Goal: Information Seeking & Learning: Learn about a topic

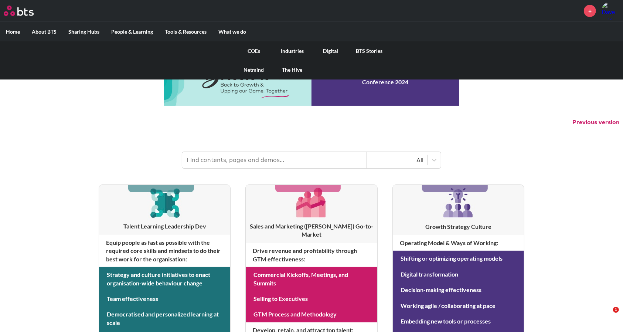
click at [255, 50] on link "COEs" at bounding box center [254, 50] width 38 height 19
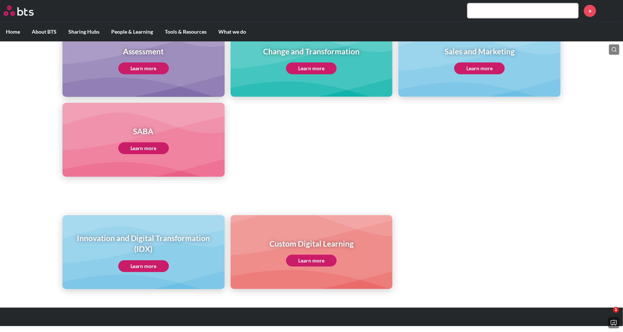
scroll to position [346, 0]
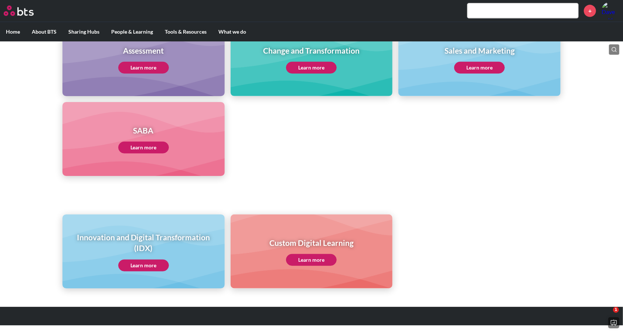
click at [144, 259] on link "Learn more" at bounding box center [143, 265] width 51 height 12
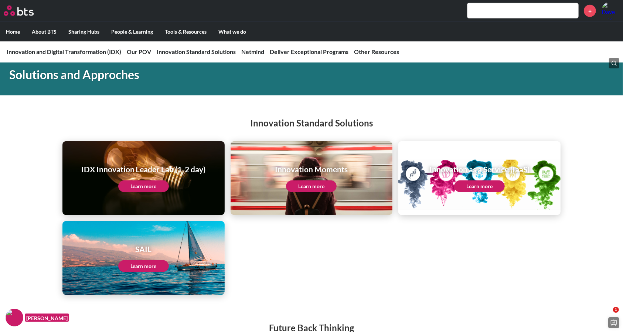
scroll to position [829, 0]
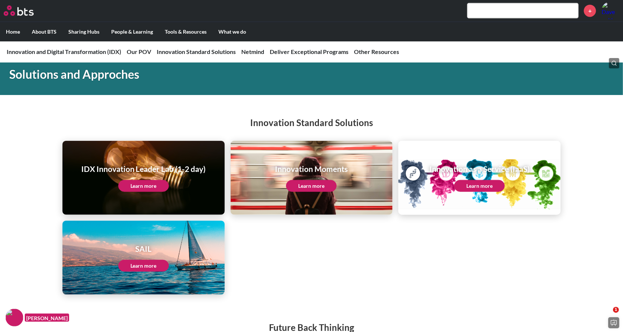
click at [317, 183] on link "Learn more" at bounding box center [311, 186] width 51 height 12
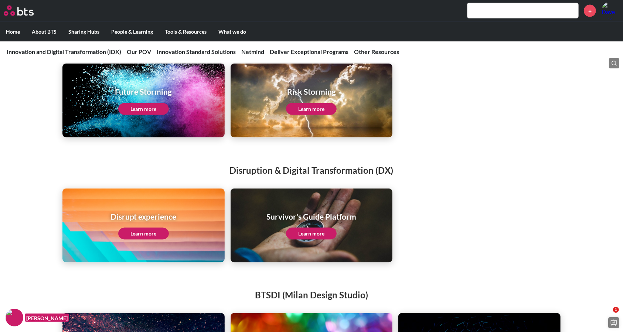
scroll to position [1114, 0]
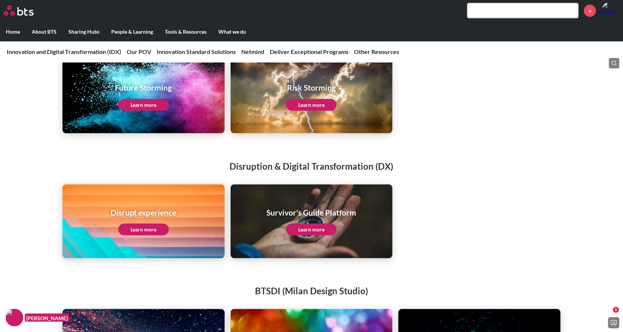
click at [150, 232] on link "Learn more" at bounding box center [143, 230] width 51 height 12
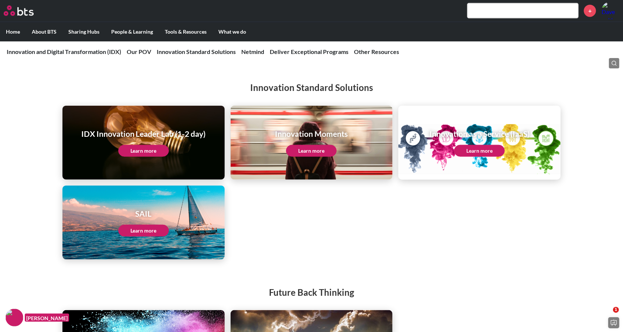
scroll to position [833, 0]
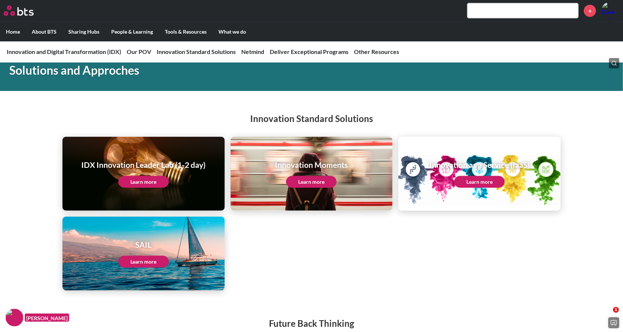
click at [149, 179] on link "Learn more" at bounding box center [143, 182] width 51 height 12
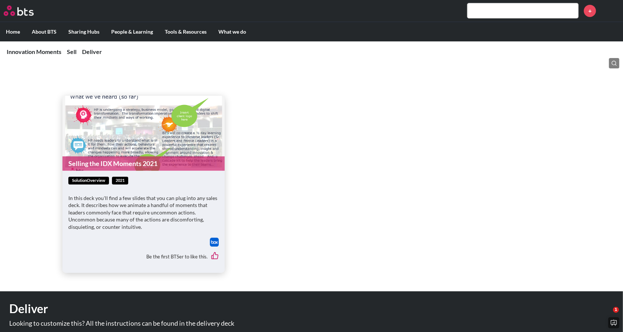
scroll to position [291, 0]
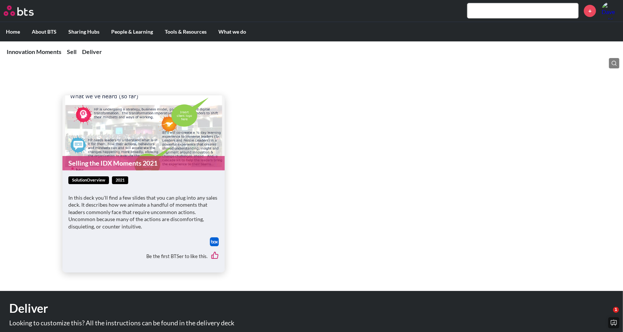
click at [99, 179] on span "solutionOverview" at bounding box center [88, 180] width 41 height 8
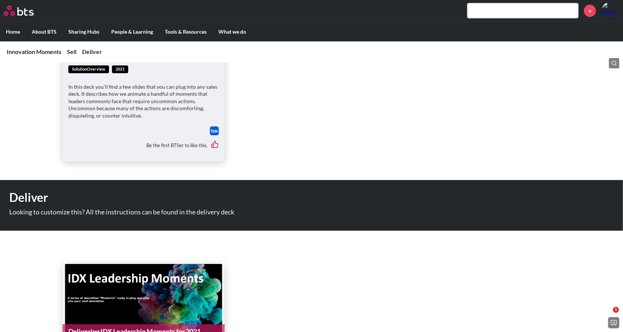
scroll to position [401, 0]
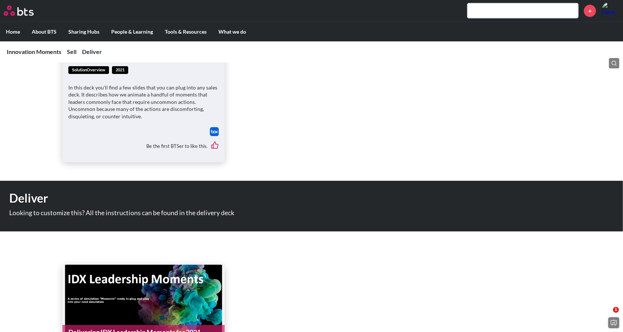
click at [214, 131] on img at bounding box center [214, 131] width 9 height 9
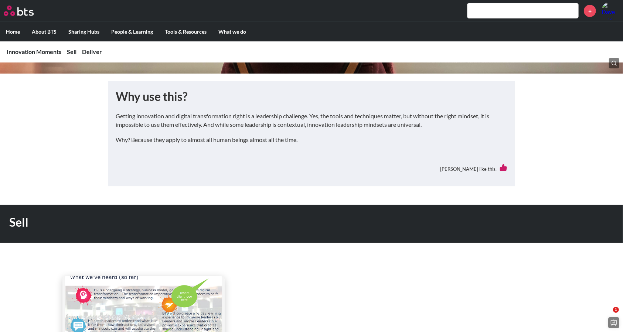
scroll to position [0, 0]
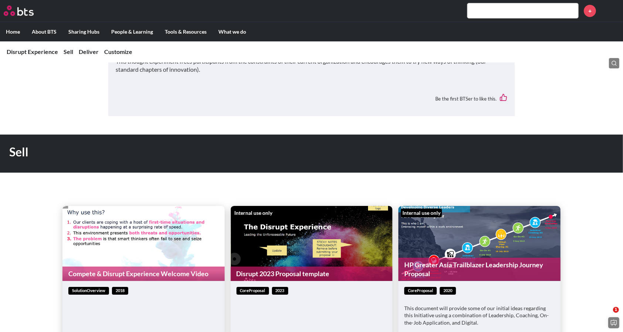
scroll to position [215, 0]
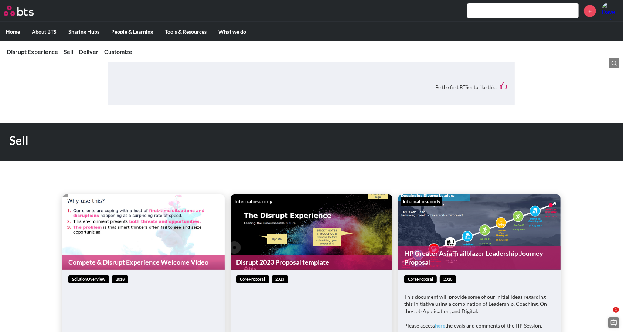
click at [256, 278] on span "coreProposal" at bounding box center [252, 279] width 33 height 8
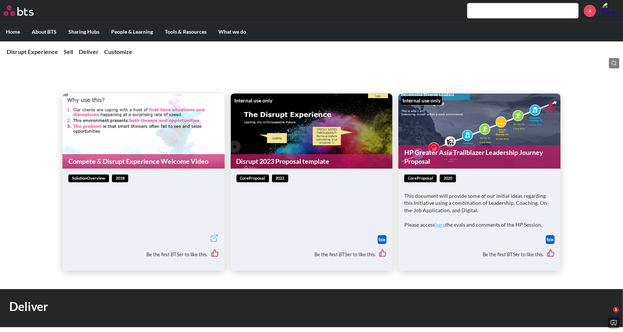
scroll to position [359, 0]
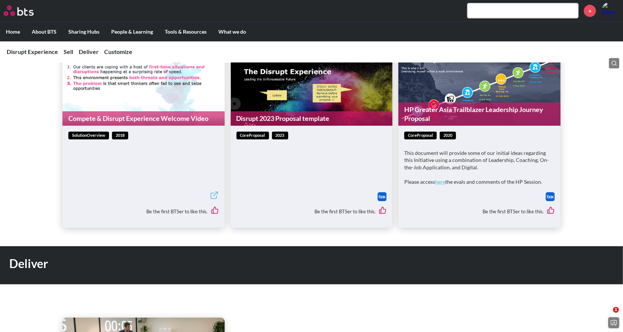
click at [382, 195] on img at bounding box center [382, 196] width 9 height 9
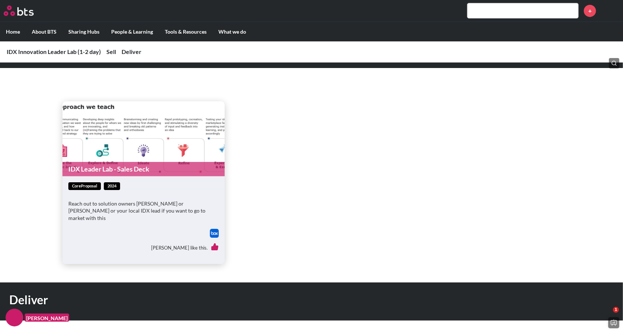
scroll to position [326, 0]
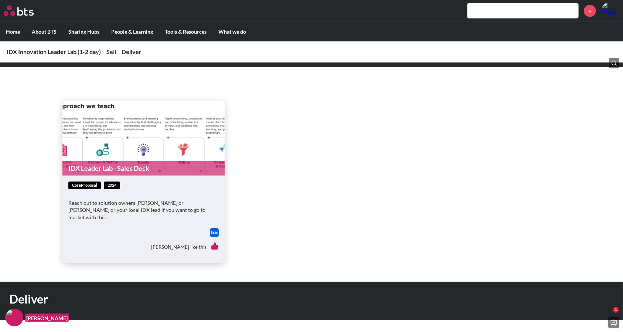
click at [214, 228] on img at bounding box center [214, 232] width 9 height 9
